Goal: Task Accomplishment & Management: Manage account settings

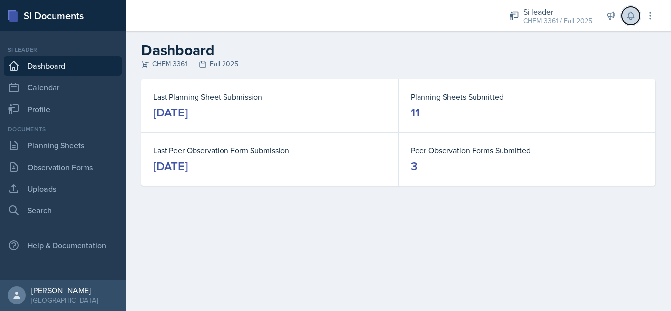
click at [629, 19] on icon at bounding box center [631, 16] width 10 height 10
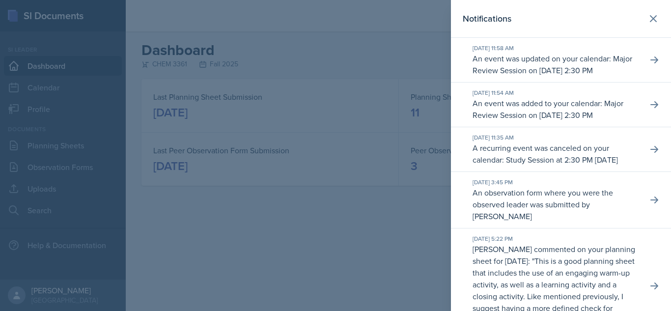
click at [401, 42] on div at bounding box center [335, 155] width 671 height 311
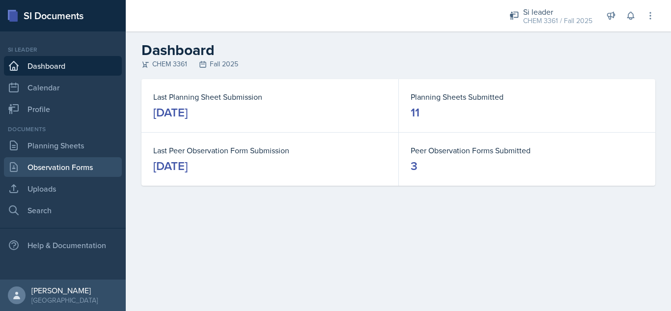
click at [66, 165] on link "Observation Forms" at bounding box center [63, 167] width 118 height 20
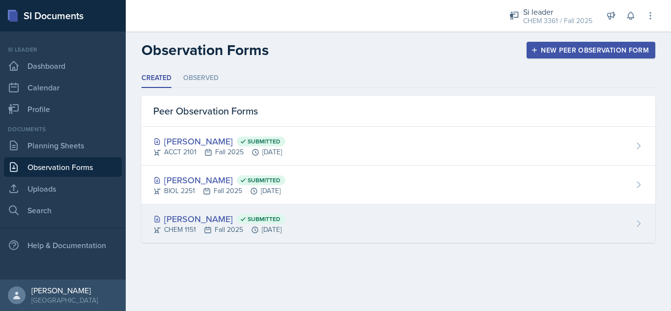
click at [298, 237] on div "[PERSON_NAME] Submitted CHEM 1151 Fall 2025 [DATE]" at bounding box center [399, 223] width 514 height 38
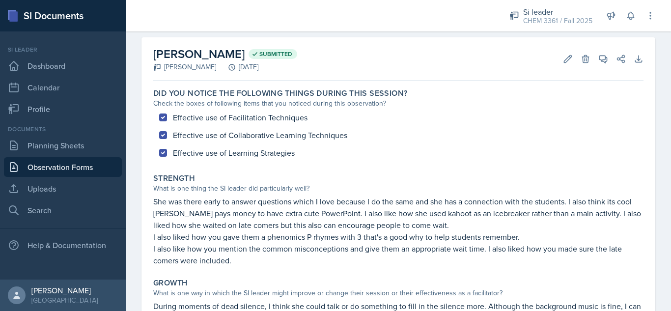
scroll to position [39, 0]
click at [563, 59] on icon at bounding box center [568, 60] width 10 height 10
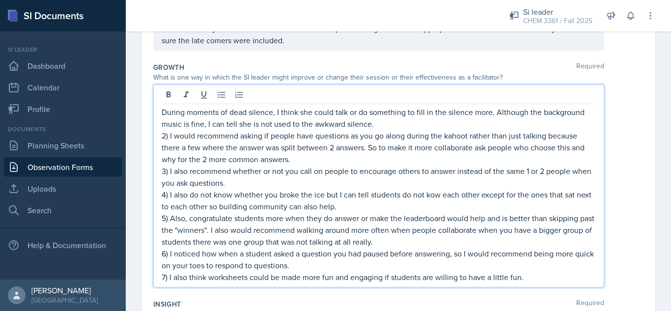
scroll to position [279, 0]
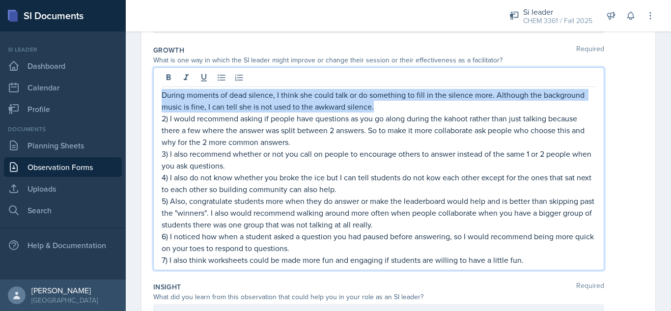
drag, startPoint x: 402, startPoint y: 110, endPoint x: 147, endPoint y: 98, distance: 255.3
click at [147, 98] on div "Date [DATE] [DATE] 31 1 2 3 4 5 6 7 8 9 10 11 12 13 14 15 16 17 18 19 20 21 22 …" at bounding box center [399, 139] width 514 height 681
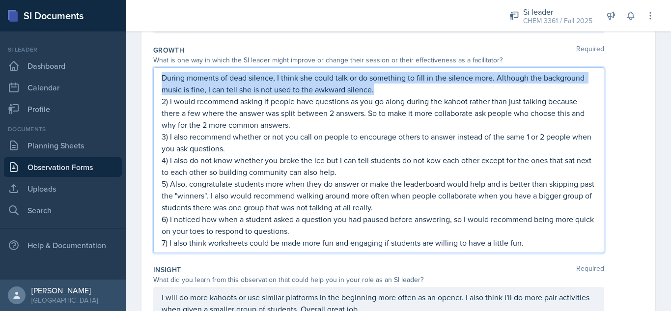
scroll to position [261, 0]
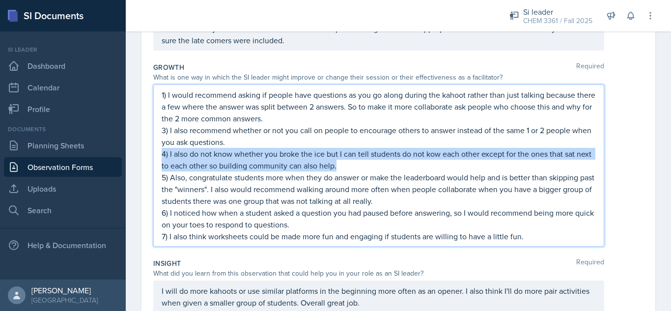
drag, startPoint x: 394, startPoint y: 170, endPoint x: 156, endPoint y: 157, distance: 237.7
click at [156, 157] on div "1) I would recommend asking if people have questions as you go along during the…" at bounding box center [378, 166] width 451 height 162
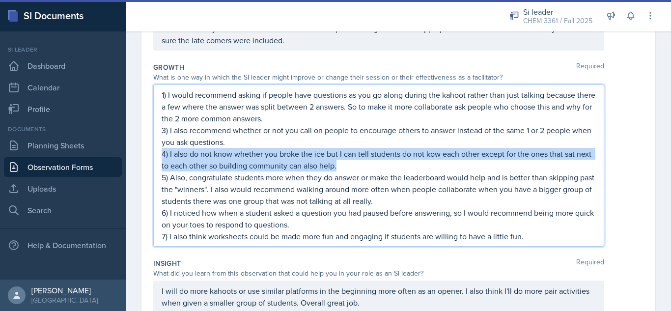
click at [163, 156] on p "4) I also do not know whether you broke the ice but I can tell students do not …" at bounding box center [379, 160] width 434 height 24
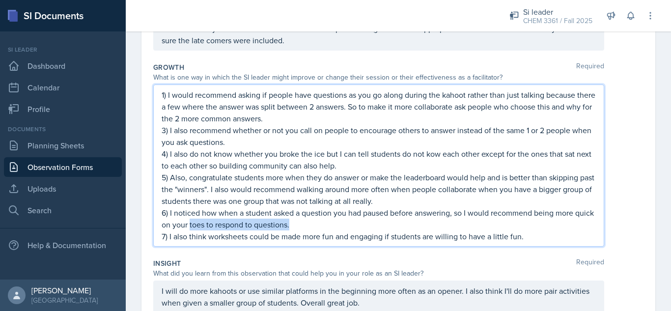
drag, startPoint x: 354, startPoint y: 225, endPoint x: 211, endPoint y: 229, distance: 143.0
click at [211, 229] on p "6) I noticed how when a student asked a question you had paused before answerin…" at bounding box center [379, 219] width 434 height 24
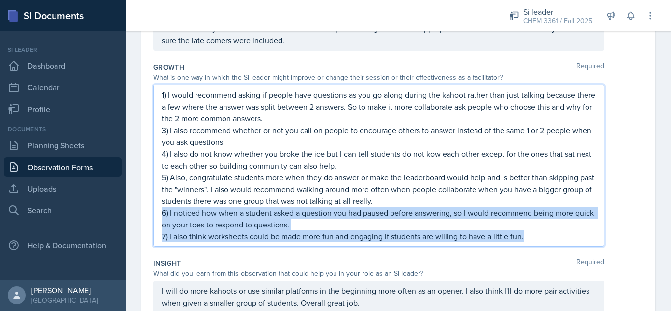
drag, startPoint x: 538, startPoint y: 238, endPoint x: 149, endPoint y: 216, distance: 389.8
click at [149, 216] on div "Date [DATE] [DATE] 31 1 2 3 4 5 6 7 8 9 10 11 12 13 14 15 16 17 18 19 20 21 22 …" at bounding box center [399, 136] width 514 height 640
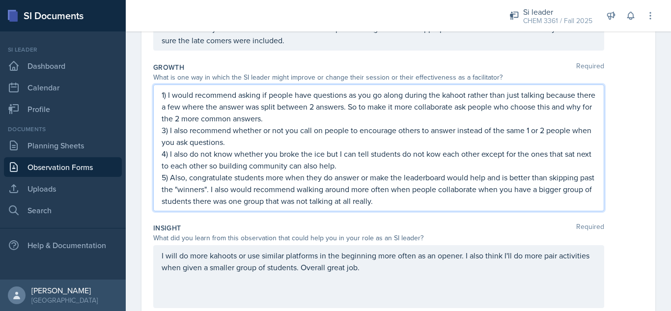
click at [165, 132] on p "3) I also recommend whether or not you call on people to encourage others to an…" at bounding box center [379, 136] width 434 height 24
click at [165, 156] on p "4) I also do not know whether you broke the ice but I can tell students do not …" at bounding box center [379, 160] width 434 height 24
click at [385, 109] on p "1) I would recommend asking if people have questions as you go along during the…" at bounding box center [379, 106] width 434 height 35
click at [218, 121] on p "1) I would recommend asking if people have questions as you go along during the…" at bounding box center [379, 106] width 434 height 35
click at [257, 121] on p "1) I would recommend asking if people have questions as you go along during the…" at bounding box center [379, 106] width 434 height 35
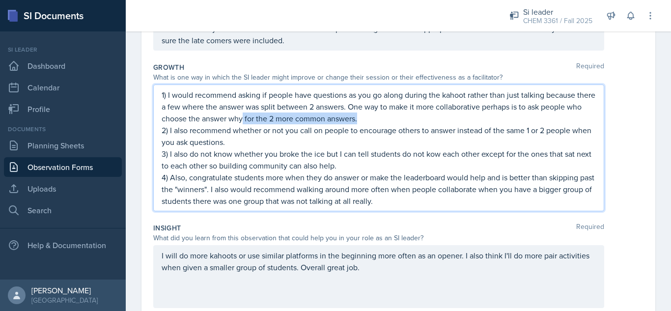
drag, startPoint x: 260, startPoint y: 119, endPoint x: 393, endPoint y: 118, distance: 132.2
click at [393, 118] on p "1) I would recommend asking if people have questions as you go along during the…" at bounding box center [379, 106] width 434 height 35
click at [349, 136] on p "2) I also recommend whether or not you call on people to encourage others to an…" at bounding box center [379, 136] width 434 height 24
click at [581, 132] on p "2) I also recommend whether or not you call on people, to encourage others to a…" at bounding box center [379, 136] width 434 height 24
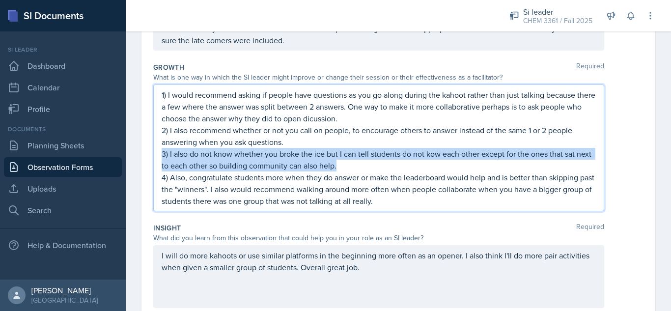
drag, startPoint x: 399, startPoint y: 167, endPoint x: 155, endPoint y: 155, distance: 244.5
click at [155, 155] on div "1) I would recommend asking if people have questions as you go along during the…" at bounding box center [378, 148] width 451 height 127
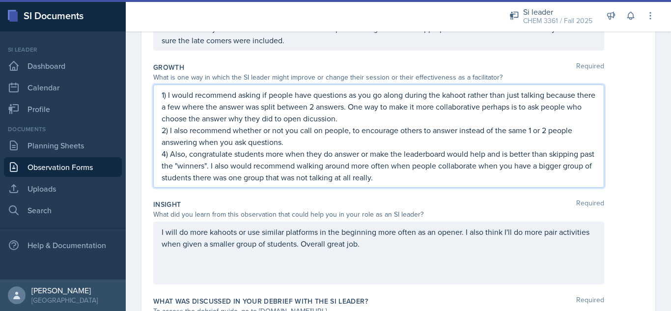
click at [165, 153] on p "4) Also, congratulate students more when they do answer or make the leaderboard…" at bounding box center [379, 165] width 434 height 35
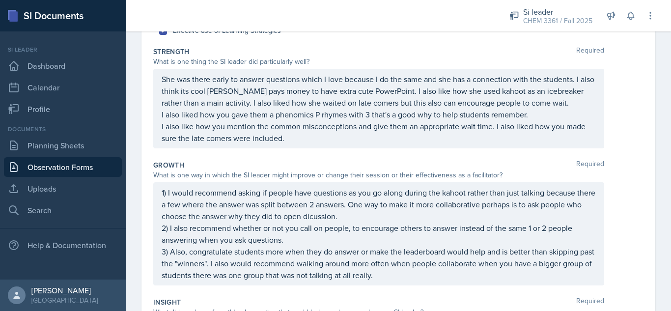
scroll to position [163, 0]
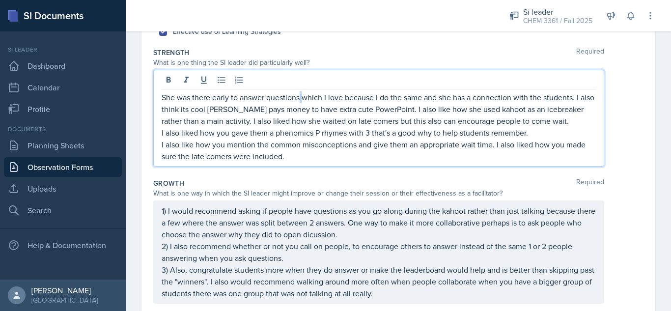
drag, startPoint x: 299, startPoint y: 84, endPoint x: 306, endPoint y: 87, distance: 7.5
click at [306, 87] on div "She was there early to answer questions which I love because I do the same and …" at bounding box center [378, 118] width 451 height 97
click at [305, 100] on p "She was there early to answer questions which I love because I do the same and …" at bounding box center [379, 108] width 434 height 35
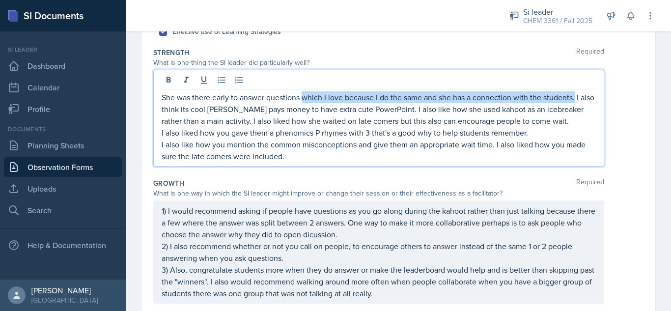
drag, startPoint x: 303, startPoint y: 100, endPoint x: 576, endPoint y: 96, distance: 272.7
click at [576, 96] on p "She was there early to answer questions which I love because I do the same and …" at bounding box center [379, 108] width 434 height 35
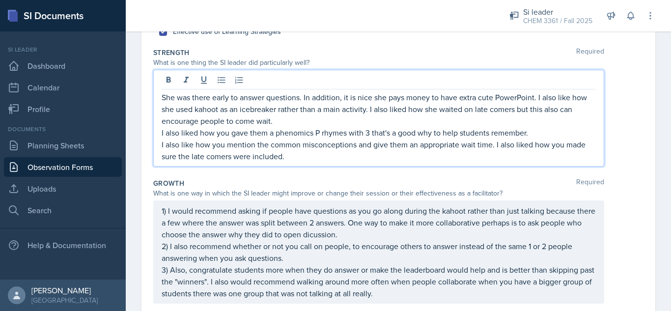
click at [291, 122] on p "She was there early to answer questions. In addition, it is nice she pays money…" at bounding box center [379, 108] width 434 height 35
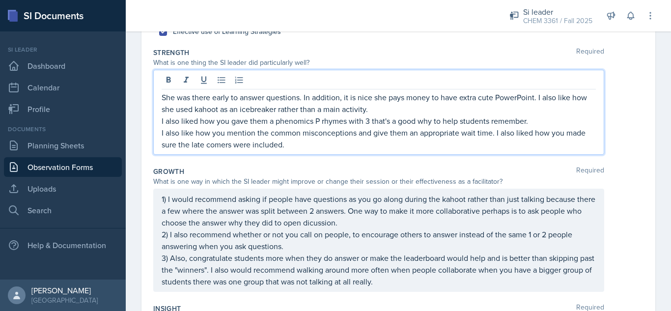
click at [160, 121] on div "She was there early to answer questions. In addition, it is nice she pays money…" at bounding box center [378, 112] width 451 height 85
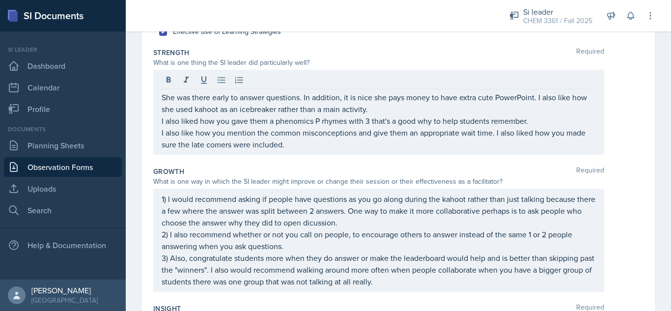
click at [161, 119] on div "She was there early to answer questions. In addition, it is nice she pays money…" at bounding box center [378, 112] width 451 height 85
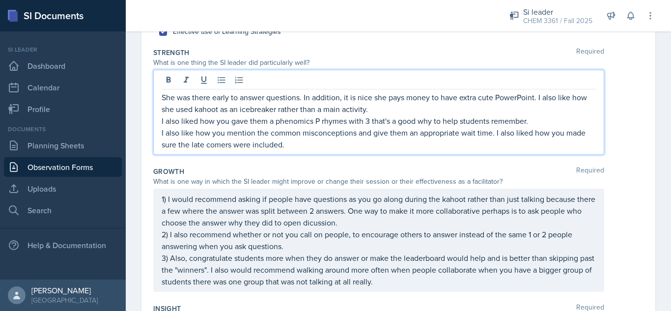
click at [162, 122] on p "I also liked how you gave them a phenomics P rhymes with 3 that's a good why to…" at bounding box center [379, 121] width 434 height 12
click at [163, 133] on p "I also like how you mention the common misconceptions and give them an appropri…" at bounding box center [379, 139] width 434 height 24
click at [268, 147] on p "Other things the SI did well was use a phenomics P rhymes with 3 that's a good …" at bounding box center [379, 132] width 434 height 35
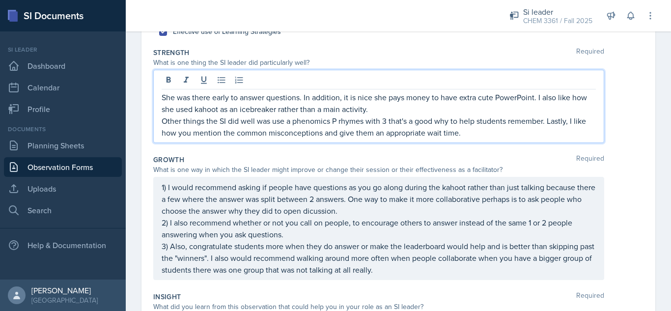
click at [162, 122] on p "Other things the SI did well was use a phenomics P rhymes with 3 that's a good …" at bounding box center [379, 127] width 434 height 24
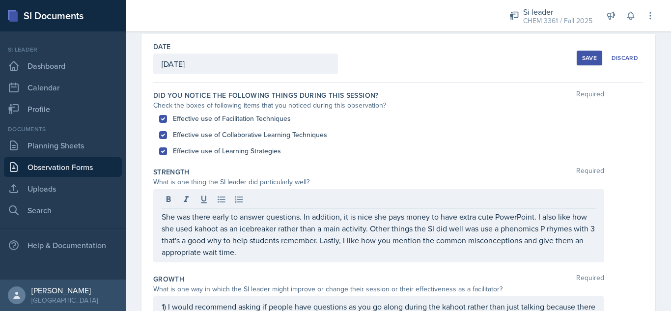
scroll to position [42, 0]
click at [582, 57] on div "Save" at bounding box center [589, 60] width 15 height 8
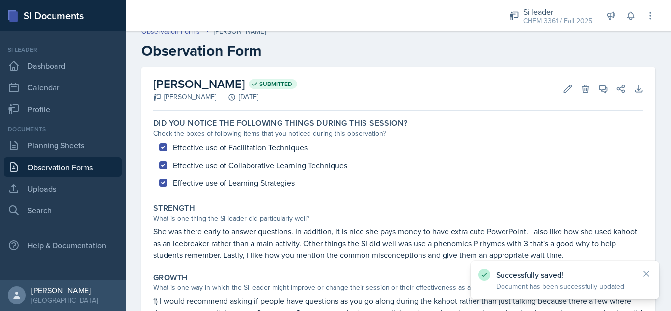
scroll to position [7, 0]
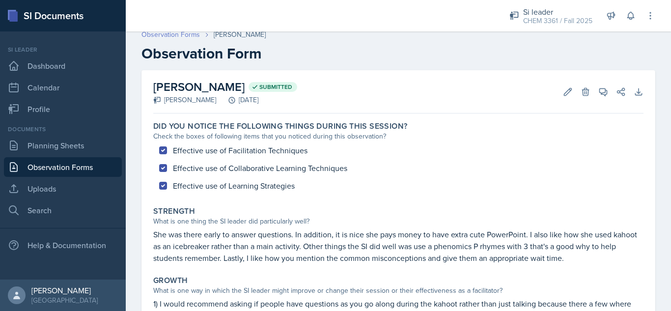
click at [162, 34] on link "Observation Forms" at bounding box center [171, 34] width 58 height 10
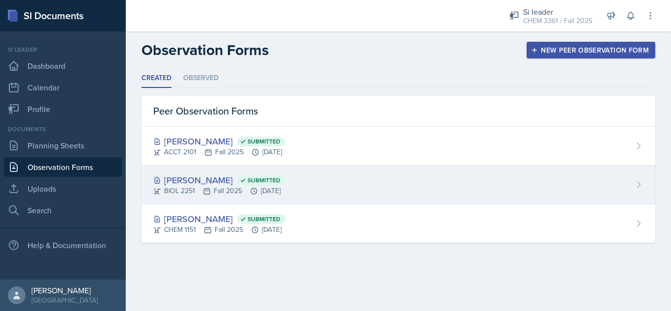
click at [340, 175] on div "[PERSON_NAME] Submitted BIOL 2251 Fall 2025 [DATE]" at bounding box center [399, 185] width 514 height 39
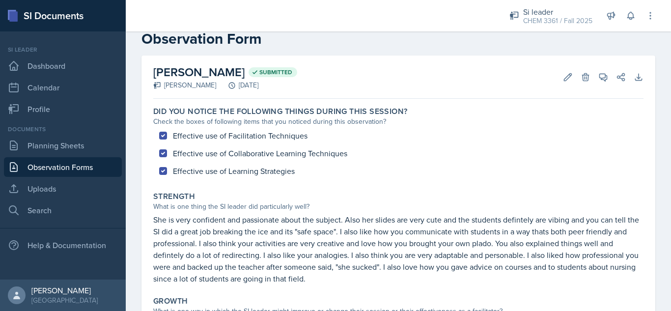
scroll to position [12, 0]
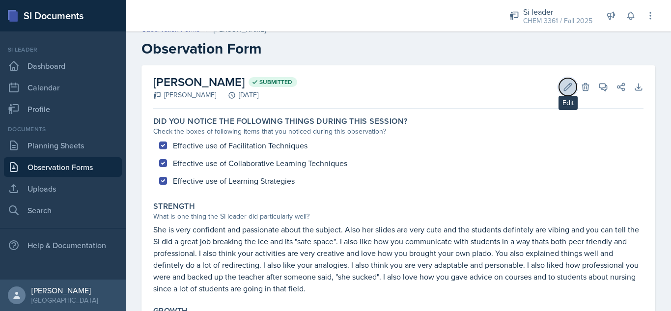
click at [563, 88] on icon at bounding box center [568, 87] width 10 height 10
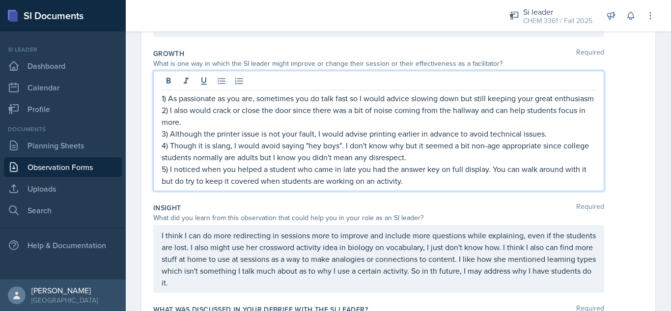
scroll to position [292, 0]
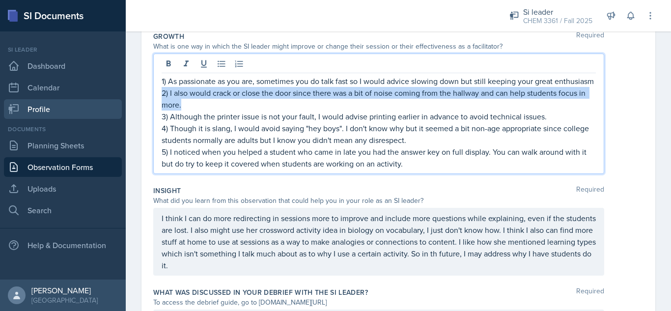
drag, startPoint x: 285, startPoint y: 128, endPoint x: 107, endPoint y: 114, distance: 179.3
click at [107, 114] on div "SI Documents Si leader Dashboard Calendar Profile Documents Planning Sheets Obs…" at bounding box center [335, 155] width 671 height 311
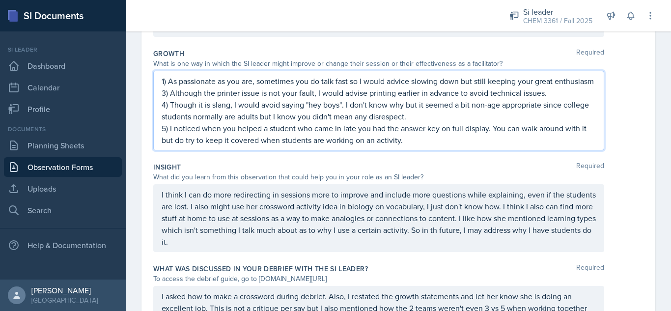
click at [167, 99] on p "3) Although the printer issue is not your fault, I would advise printing earlie…" at bounding box center [379, 93] width 434 height 12
click at [549, 99] on p "2) Although the printer issue is not your fault, I would advise printing earlie…" at bounding box center [379, 93] width 434 height 12
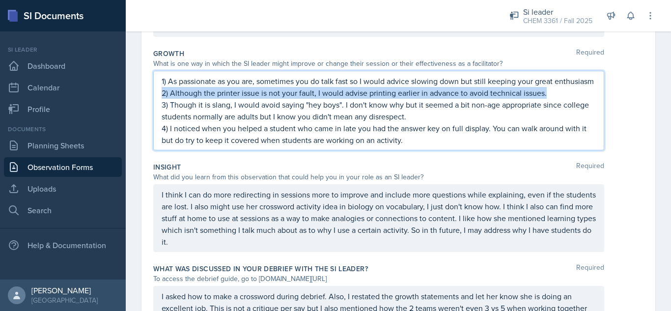
drag, startPoint x: 548, startPoint y: 118, endPoint x: 149, endPoint y: 116, distance: 398.5
click at [149, 116] on div "Date [DATE] [DATE] 31 1 2 3 4 5 6 7 8 9 10 11 12 13 14 15 16 17 18 19 20 21 22 …" at bounding box center [399, 83] width 514 height 563
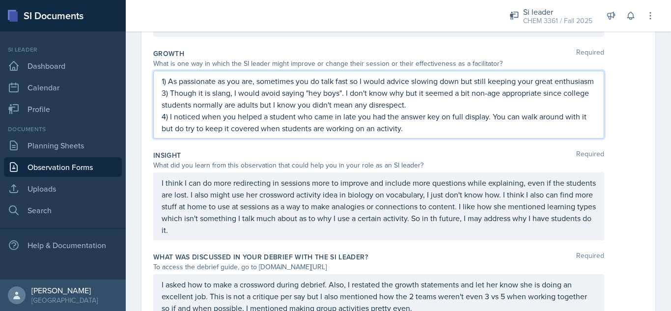
click at [164, 111] on p "3) Though it is slang, I would avoid saying "hey boys". I don't know why but it…" at bounding box center [379, 99] width 434 height 24
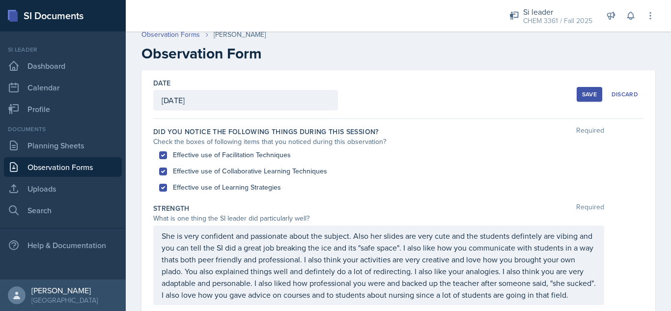
scroll to position [0, 0]
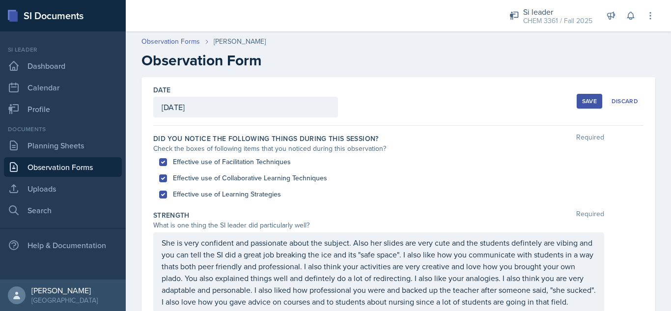
click at [583, 102] on div "Save" at bounding box center [589, 101] width 15 height 8
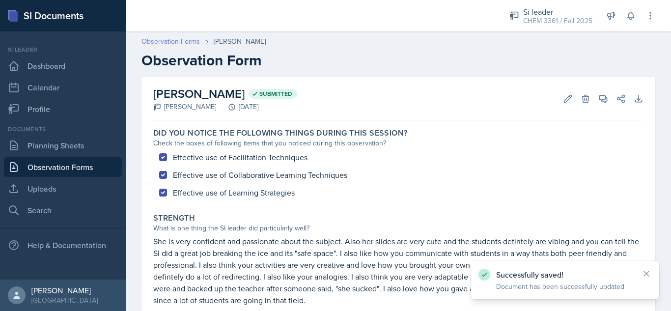
click at [167, 41] on link "Observation Forms" at bounding box center [171, 41] width 58 height 10
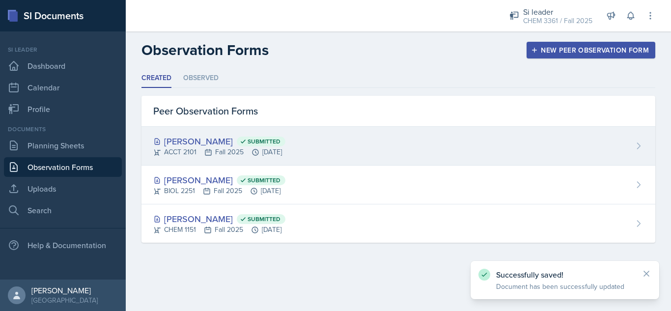
click at [326, 147] on div "[PERSON_NAME] Submitted ACCT 2101 Fall 2025 [DATE]" at bounding box center [399, 146] width 514 height 39
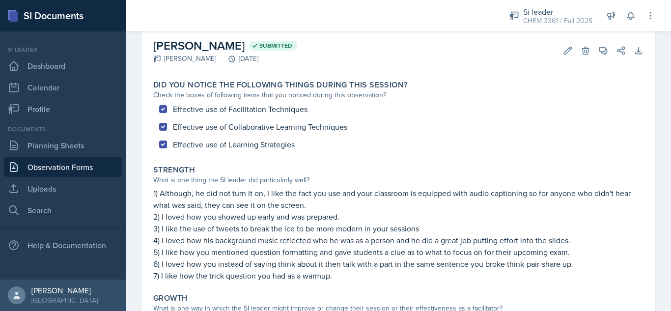
scroll to position [45, 0]
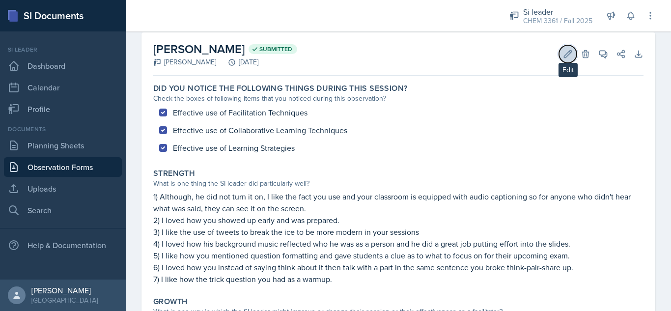
click at [565, 56] on icon at bounding box center [568, 53] width 7 height 7
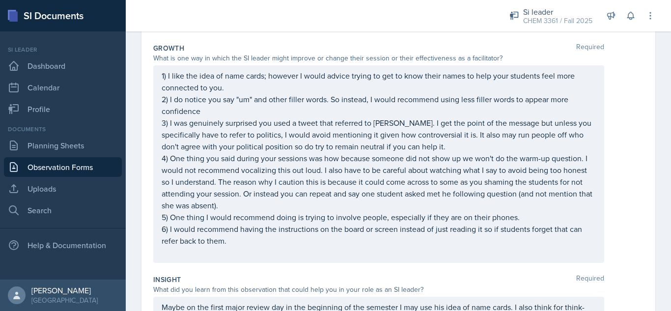
scroll to position [321, 0]
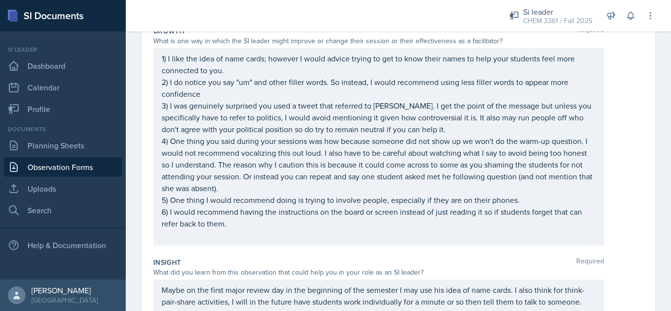
click at [203, 100] on p "2) I do notice you say "um" and other filler words. So instead, I would recomme…" at bounding box center [379, 88] width 434 height 24
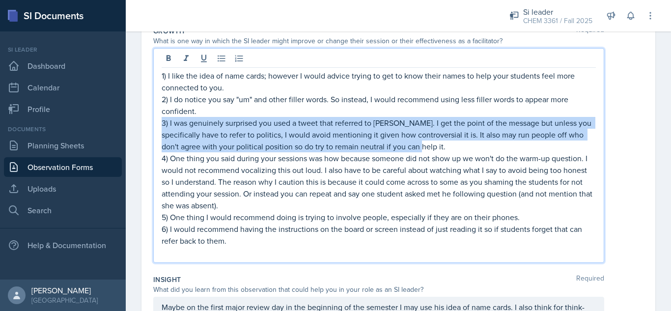
drag, startPoint x: 476, startPoint y: 143, endPoint x: 154, endPoint y: 127, distance: 322.7
click at [154, 127] on div "1) I like the idea of name cards; however I would advice trying to get to know …" at bounding box center [378, 155] width 451 height 215
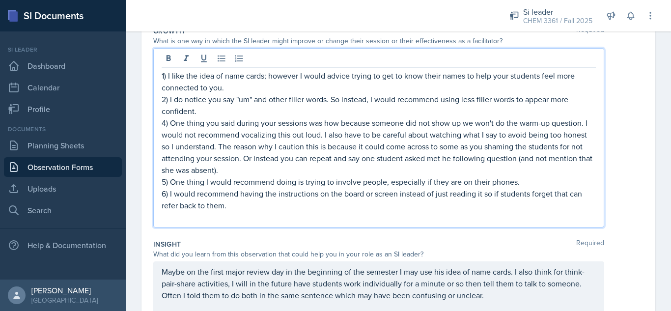
click at [162, 123] on p "4) One thing you said during your sessions was how because someone did not show…" at bounding box center [379, 146] width 434 height 59
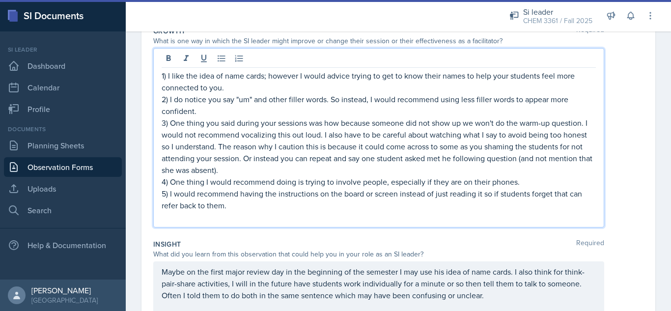
click at [235, 108] on p "2) I do notice you say "um" and other filler words. So instead, I would recomme…" at bounding box center [379, 105] width 434 height 24
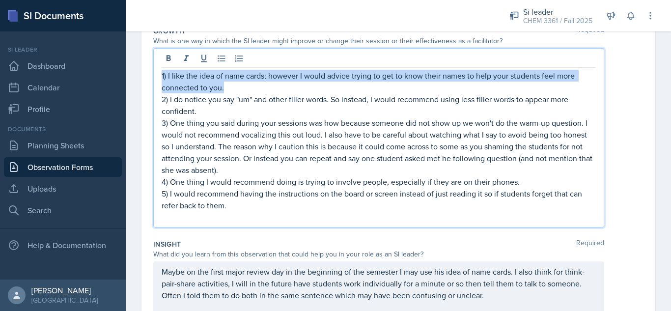
drag, startPoint x: 231, startPoint y: 88, endPoint x: 149, endPoint y: 75, distance: 83.1
click at [149, 75] on div "Date [DATE] [DATE] 31 1 2 3 4 5 6 7 8 9 10 11 12 13 14 15 16 17 18 19 20 21 22 …" at bounding box center [399, 96] width 514 height 681
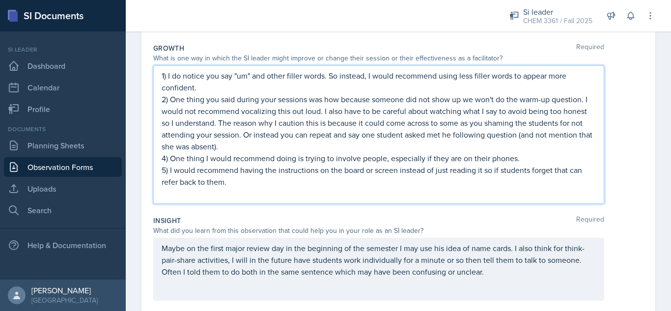
click at [164, 160] on p "4) One thing I would recommend doing is trying to involve people, especially if…" at bounding box center [379, 158] width 434 height 12
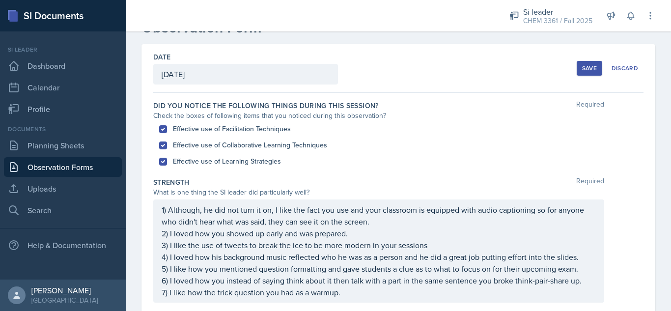
scroll to position [28, 0]
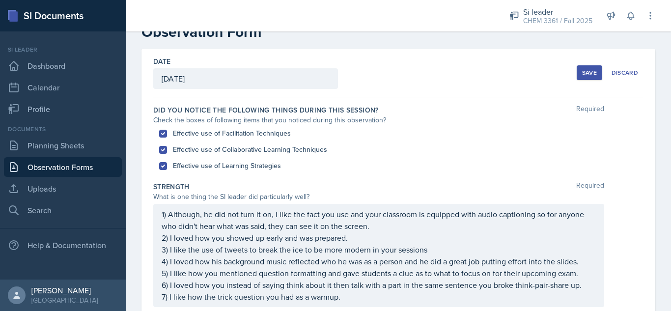
click at [583, 75] on div "Save" at bounding box center [589, 73] width 15 height 8
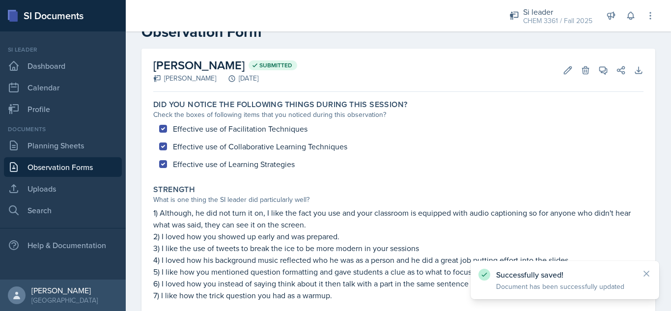
click at [354, 40] on h2 "Observation Form" at bounding box center [399, 32] width 514 height 18
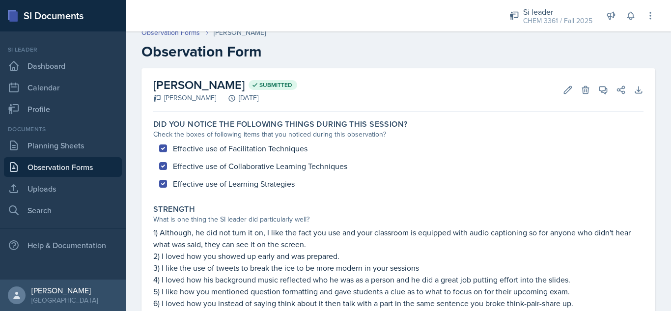
scroll to position [0, 0]
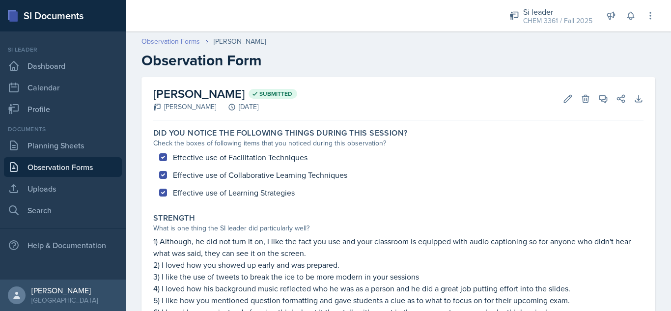
click at [167, 42] on link "Observation Forms" at bounding box center [171, 41] width 58 height 10
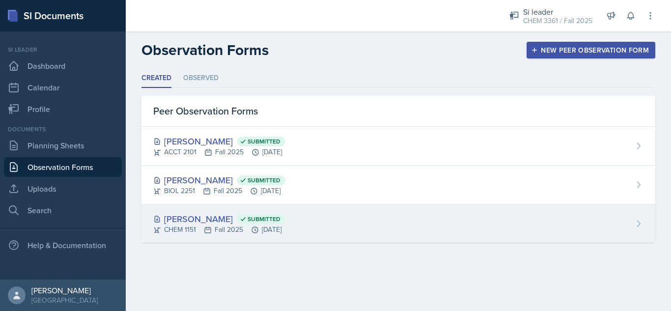
click at [185, 219] on div "[PERSON_NAME] Submitted" at bounding box center [219, 218] width 132 height 13
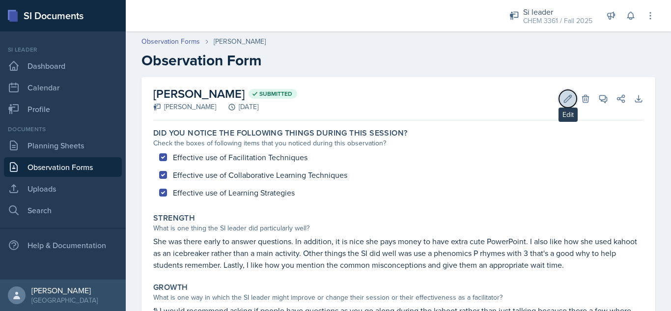
click at [565, 100] on icon at bounding box center [568, 98] width 7 height 7
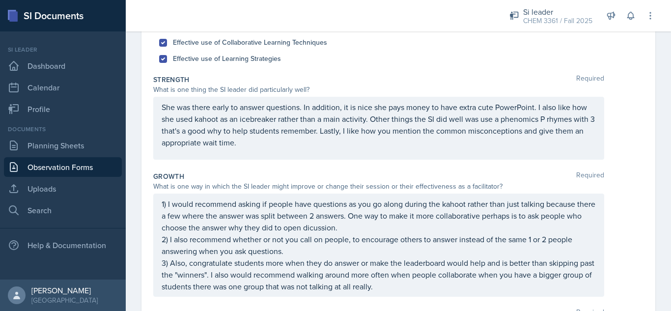
scroll to position [138, 0]
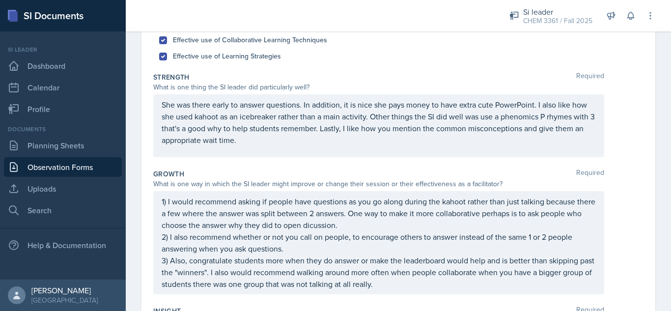
click at [157, 106] on div "She was there early to answer questions. In addition, it is nice she pays money…" at bounding box center [378, 125] width 451 height 63
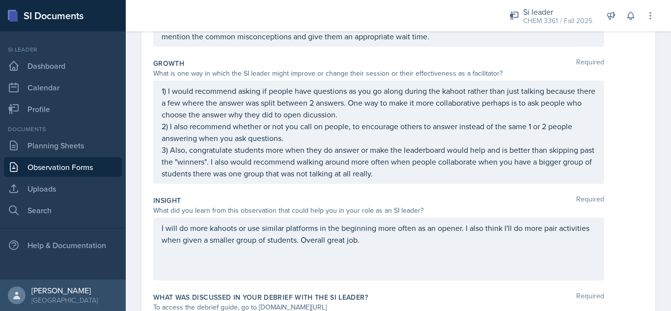
scroll to position [275, 0]
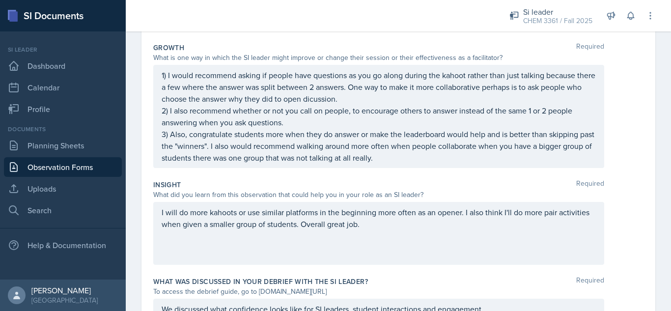
click at [168, 76] on p "1) I would recommend asking if people have questions as you go along during the…" at bounding box center [379, 86] width 434 height 35
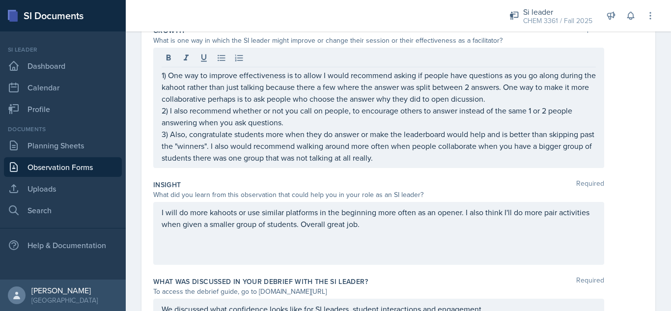
drag, startPoint x: 161, startPoint y: 101, endPoint x: 153, endPoint y: 86, distance: 17.1
click at [153, 86] on div "1) One way to improve effectiveness is to allow I would recommend asking if peo…" at bounding box center [378, 108] width 451 height 120
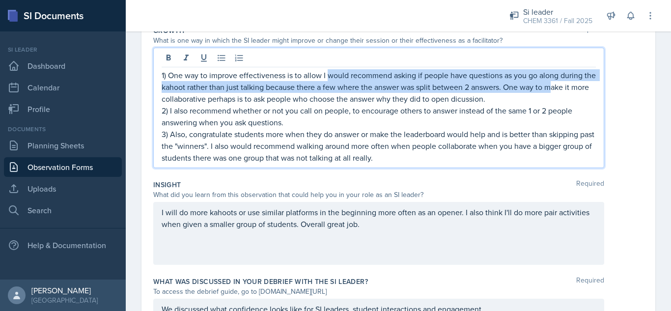
drag, startPoint x: 590, startPoint y: 88, endPoint x: 328, endPoint y: 78, distance: 262.6
click at [328, 78] on div "1) One way to improve effectiveness is to allow I would recommend asking if peo…" at bounding box center [378, 108] width 451 height 120
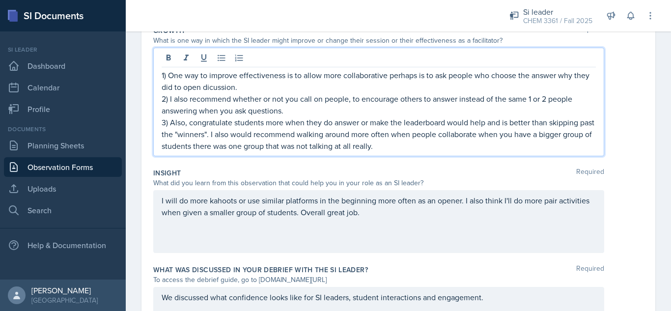
click at [384, 78] on p "1) One way to improve effectiveness is to allow more collaborative perhaps is t…" at bounding box center [379, 81] width 434 height 24
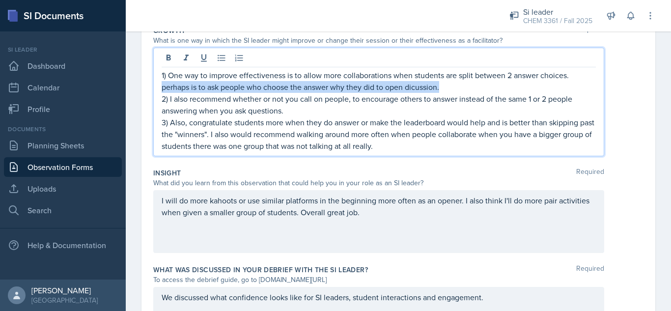
drag, startPoint x: 455, startPoint y: 87, endPoint x: 132, endPoint y: 88, distance: 322.8
click at [132, 88] on div "Date [DATE] [DATE] 31 1 2 3 4 5 6 7 8 9 10 11 12 13 14 15 16 17 18 19 20 21 22 …" at bounding box center [398, 93] width 545 height 594
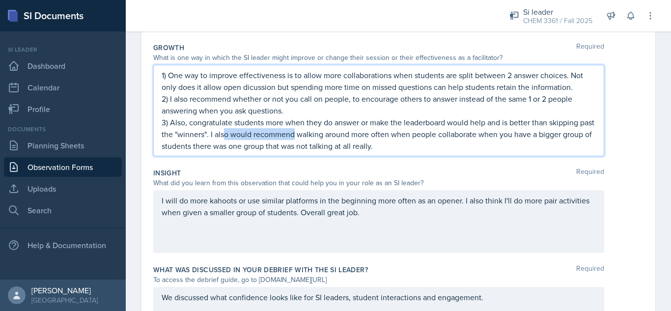
drag, startPoint x: 310, startPoint y: 133, endPoint x: 242, endPoint y: 137, distance: 67.9
click at [242, 137] on p "3) Also, congratulate students more when they do answer or make the leaderboard…" at bounding box center [379, 133] width 434 height 35
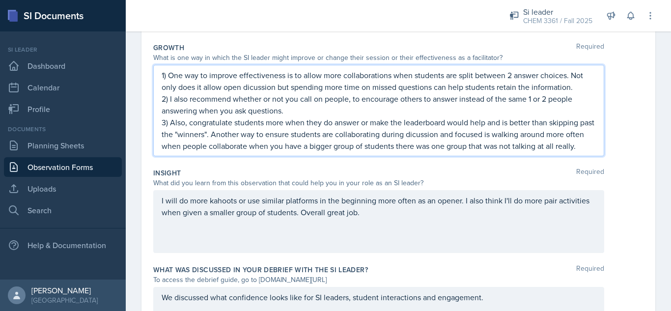
click at [432, 133] on p "3) Also, congratulate students more when they do answer or make the leaderboard…" at bounding box center [379, 133] width 434 height 35
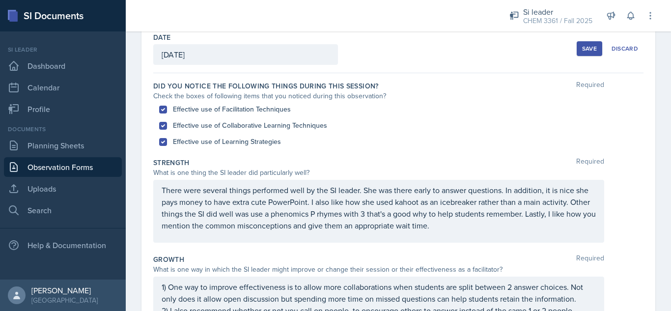
scroll to position [54, 0]
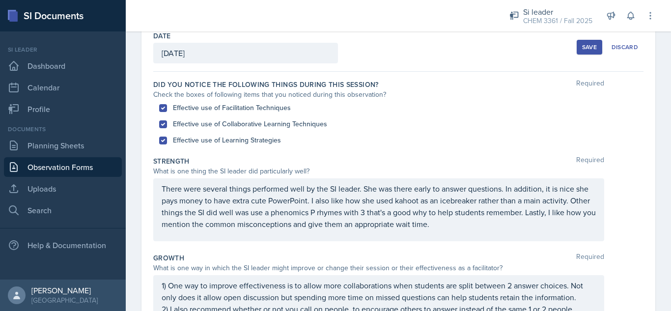
click at [587, 54] on button "Save" at bounding box center [590, 47] width 26 height 15
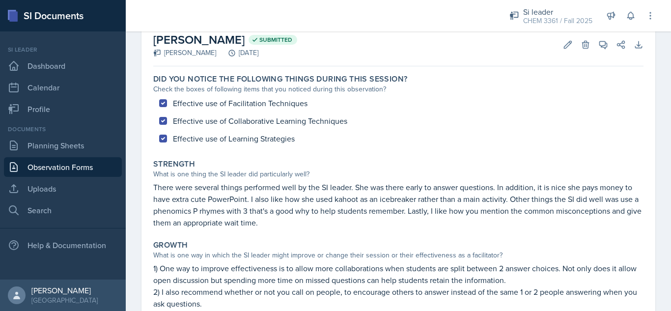
scroll to position [58, 0]
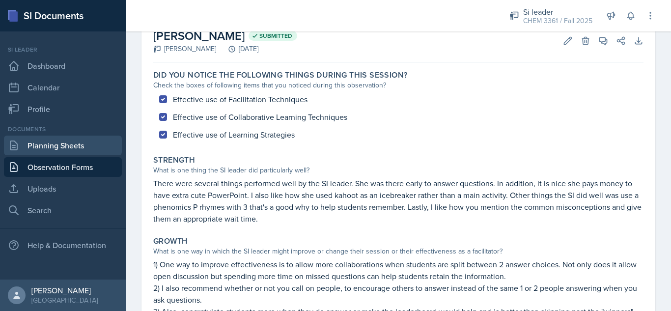
click at [78, 147] on link "Planning Sheets" at bounding box center [63, 146] width 118 height 20
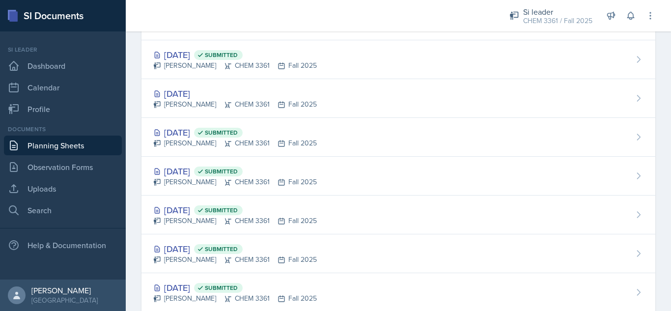
scroll to position [201, 0]
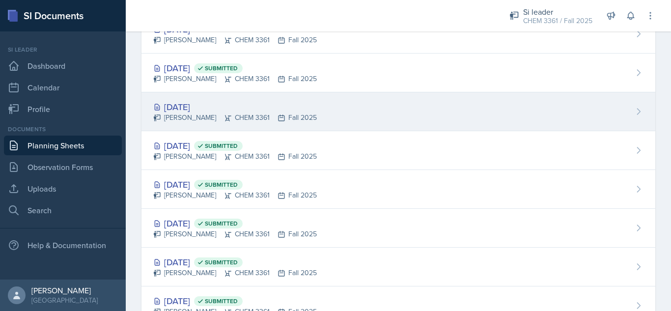
click at [477, 115] on div "[DATE] [PERSON_NAME] CHEM 3361 Fall 2025" at bounding box center [399, 111] width 514 height 39
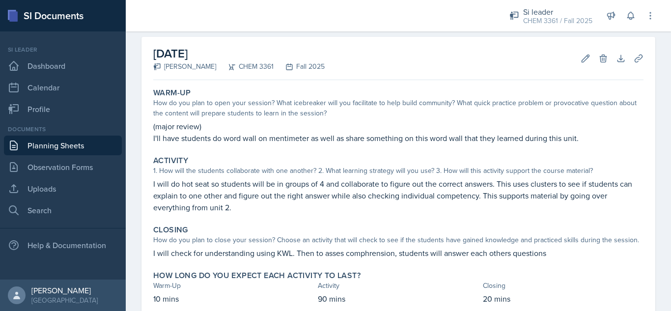
scroll to position [41, 0]
click at [86, 188] on link "Uploads" at bounding box center [63, 189] width 118 height 20
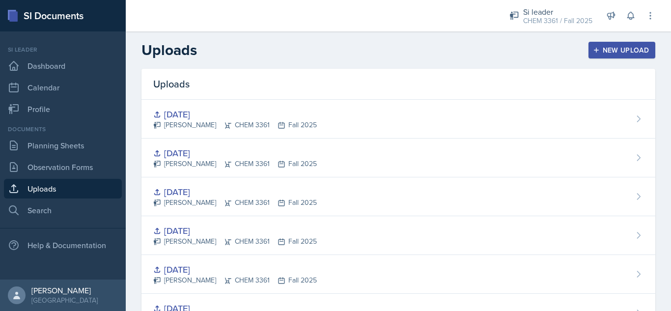
click at [601, 52] on div "New Upload" at bounding box center [622, 50] width 55 height 8
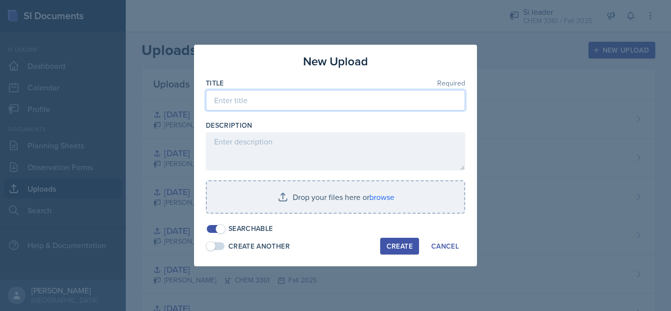
click at [375, 100] on input at bounding box center [335, 100] width 259 height 21
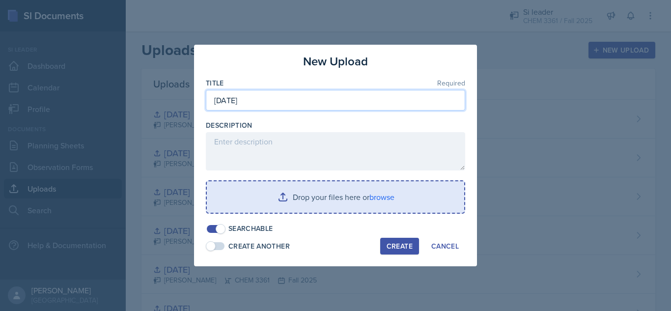
type input "[DATE]"
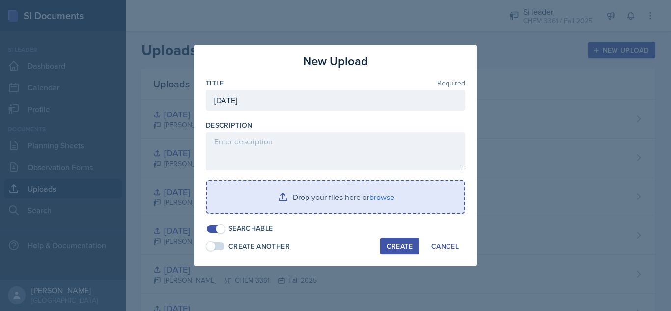
click at [329, 201] on input "file" at bounding box center [335, 196] width 257 height 31
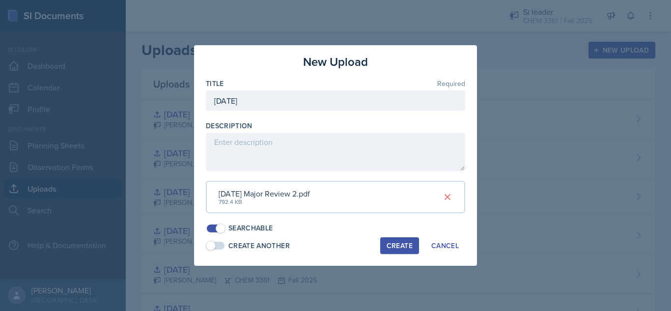
click at [405, 245] on div "Create" at bounding box center [400, 246] width 26 height 8
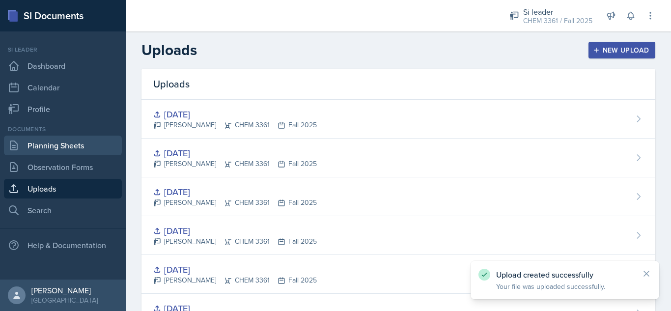
click at [95, 141] on link "Planning Sheets" at bounding box center [63, 146] width 118 height 20
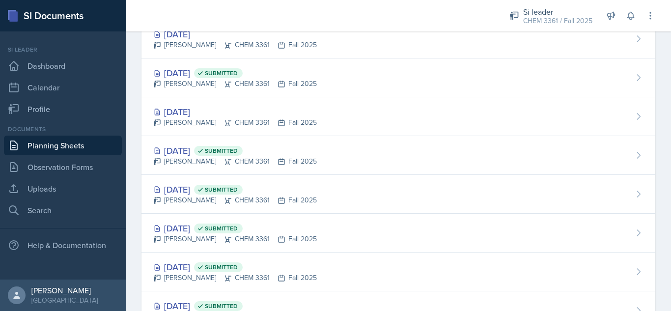
scroll to position [182, 0]
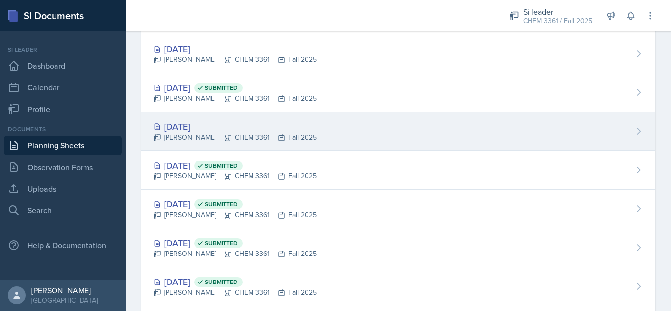
click at [414, 129] on div "[DATE] [PERSON_NAME] CHEM 3361 Fall 2025" at bounding box center [399, 131] width 514 height 39
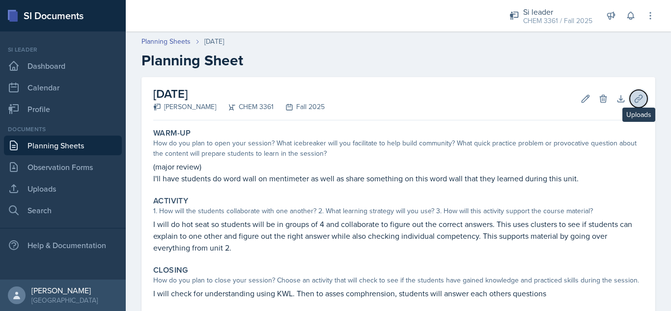
click at [635, 99] on icon at bounding box center [638, 98] width 7 height 7
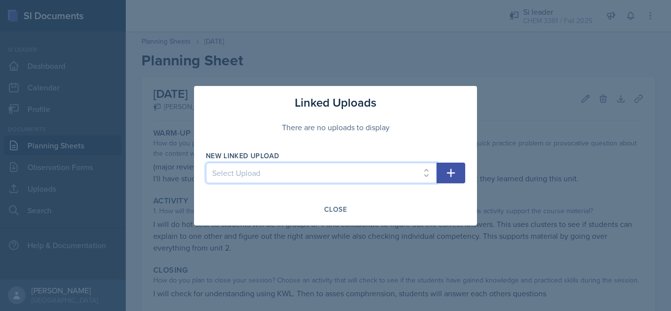
click at [353, 170] on select "Select Upload [DATE] [DATE] [DATE] [DATE] [DATE] [DATE] [DATE] [DATE] [DATE] [D…" at bounding box center [321, 173] width 231 height 21
select select "da574ab9-3020-44e9-ac15-a67ccc6c618d"
click at [206, 163] on select "Select Upload [DATE] [DATE] [DATE] [DATE] [DATE] [DATE] [DATE] [DATE] [DATE] [D…" at bounding box center [321, 173] width 231 height 21
click at [452, 176] on icon "button" at bounding box center [451, 173] width 8 height 8
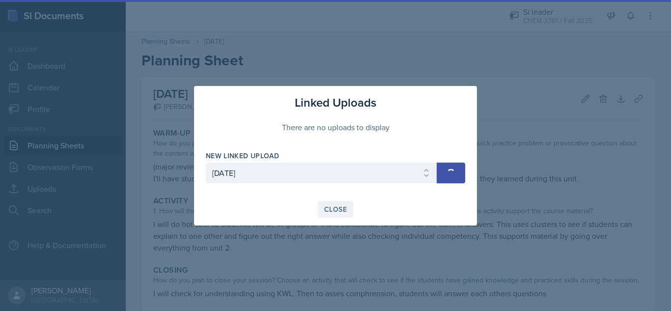
select select
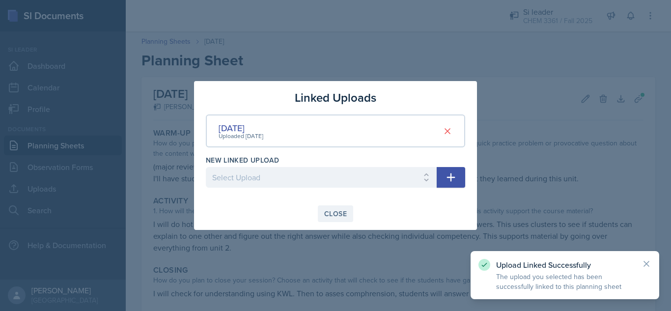
click at [337, 208] on button "Close" at bounding box center [335, 213] width 35 height 17
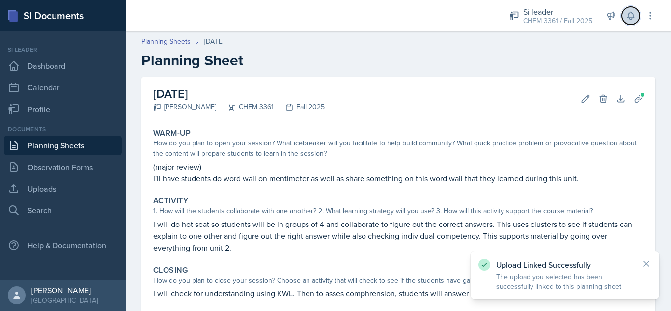
click at [632, 21] on button at bounding box center [631, 16] width 18 height 18
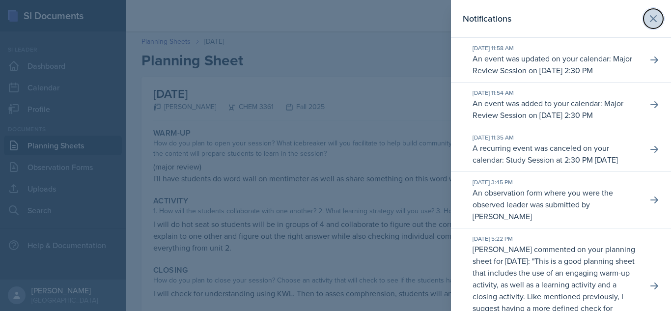
click at [651, 22] on icon at bounding box center [654, 19] width 6 height 6
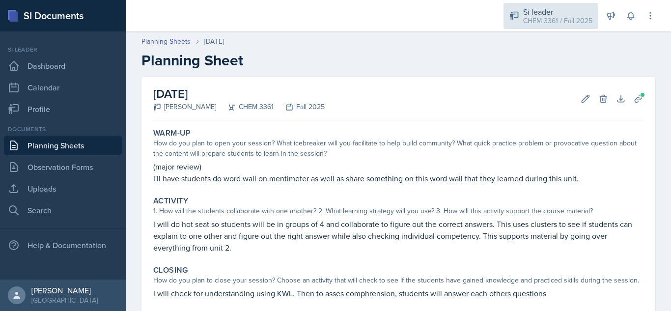
click at [551, 17] on div "CHEM 3361 / Fall 2025" at bounding box center [557, 21] width 69 height 10
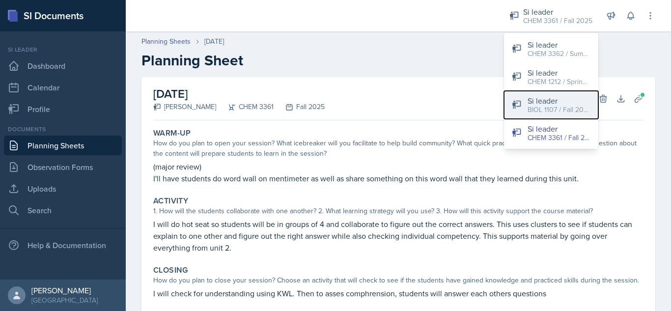
click at [548, 109] on div "BIOL 1107 / Fall 2025" at bounding box center [559, 110] width 63 height 10
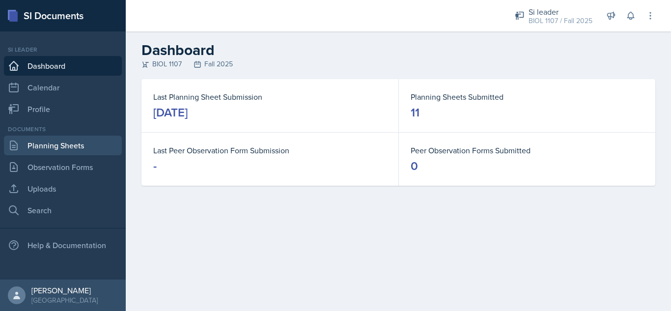
click at [46, 145] on link "Planning Sheets" at bounding box center [63, 146] width 118 height 20
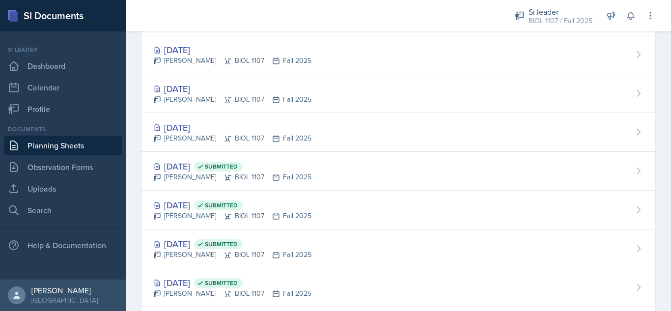
scroll to position [571, 0]
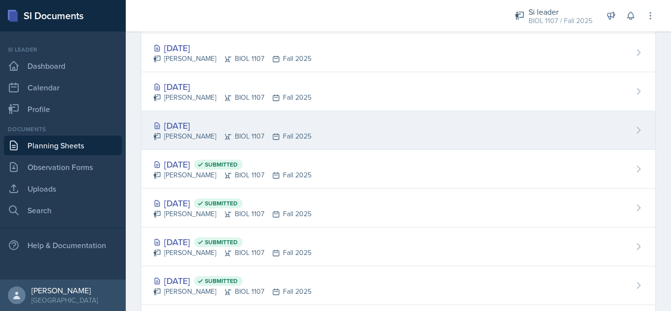
click at [343, 127] on div "[DATE] [PERSON_NAME] BIOL 1107 Fall 2025" at bounding box center [399, 130] width 514 height 39
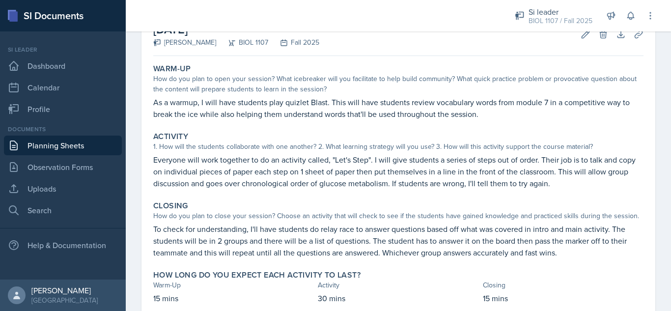
scroll to position [62, 0]
